Goal: Check status

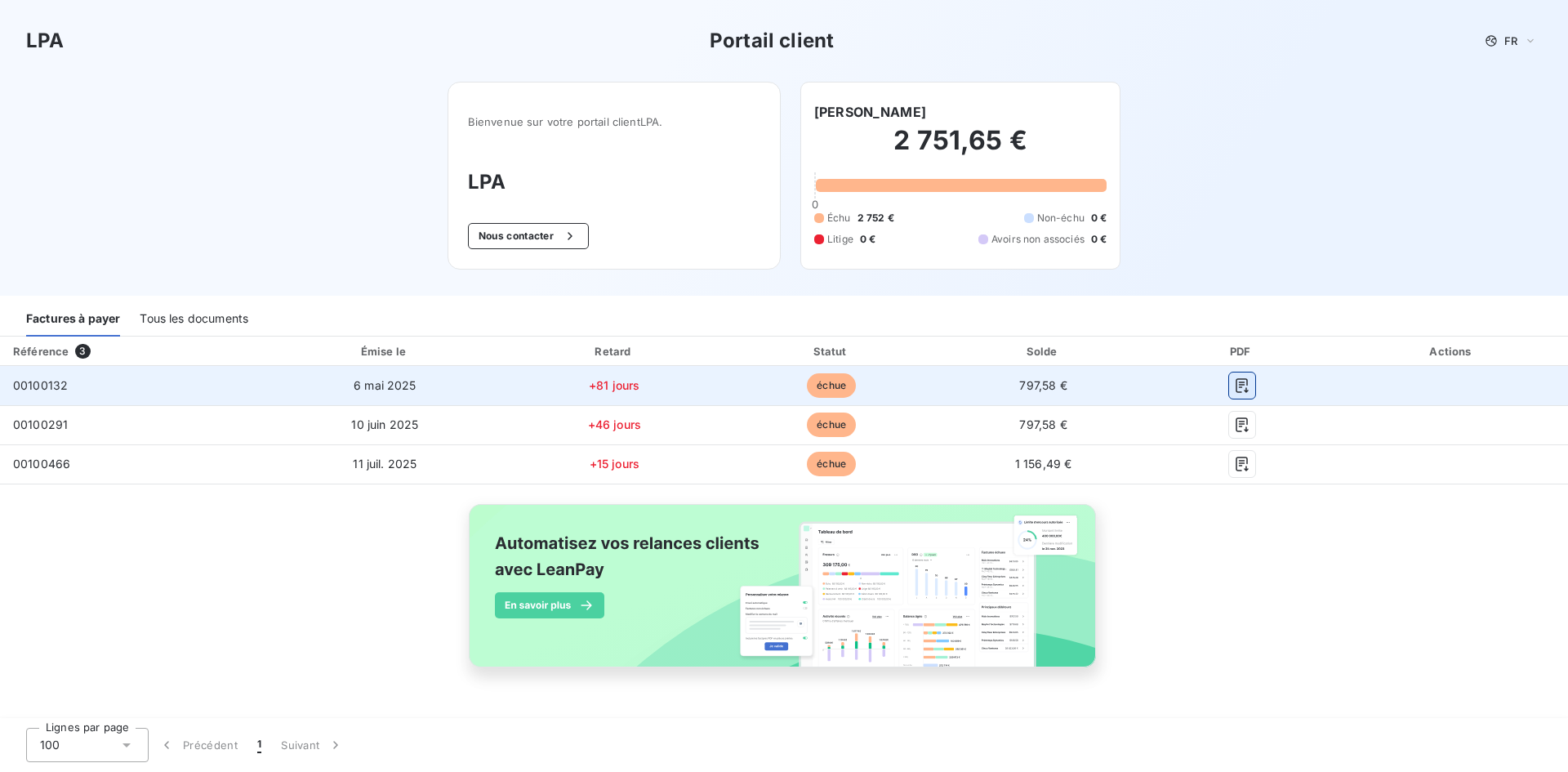
click at [1245, 386] on icon "button" at bounding box center [1243, 386] width 17 height 17
